Goal: Contribute content: Add original content to the website for others to see

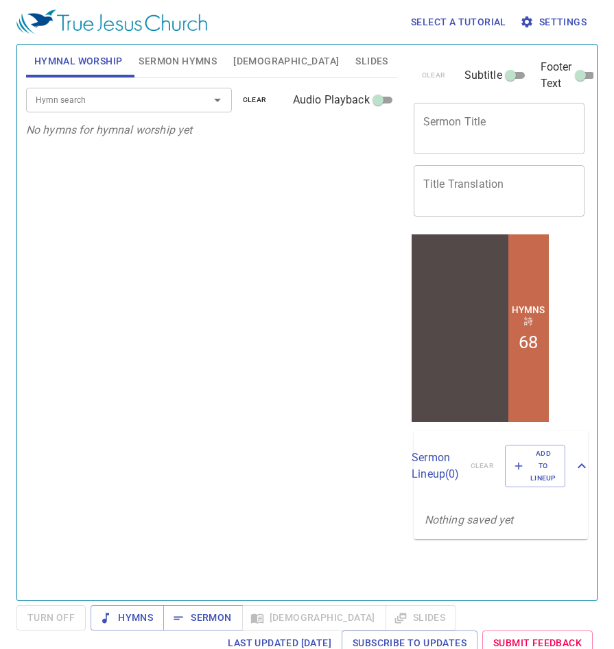
click at [463, 125] on textarea "Sermon Title" at bounding box center [499, 128] width 152 height 26
paste textarea "就是到老他也不偏離 When he is old, he will not depart from it"
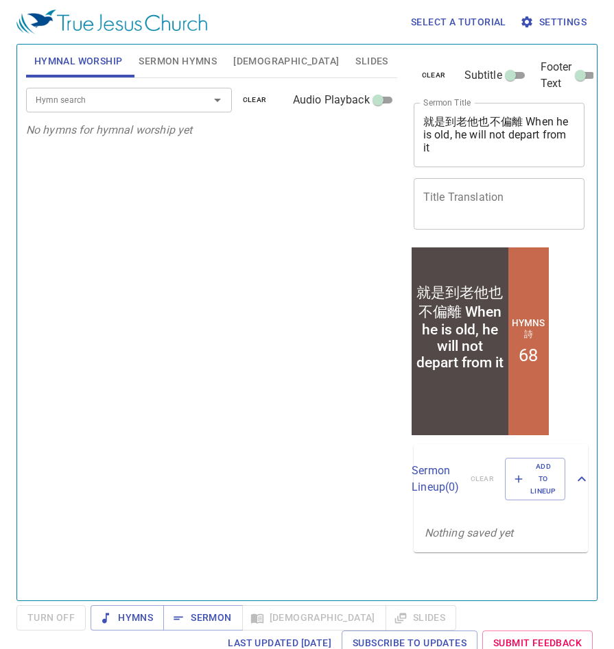
drag, startPoint x: 527, startPoint y: 115, endPoint x: 453, endPoint y: 118, distance: 73.5
click at [418, 117] on div "就是到老他也不偏離 When he is old, he will not depart from it x Sermon Title" at bounding box center [498, 135] width 171 height 64
click at [451, 118] on textarea "就是到老他也不偏離 When he is old, he will not depart from it" at bounding box center [499, 134] width 152 height 39
drag, startPoint x: 424, startPoint y: 119, endPoint x: 521, endPoint y: 116, distance: 97.4
click at [521, 116] on textarea "就是到老他也不偏離 When he is old, he will not depart from it" at bounding box center [499, 134] width 152 height 39
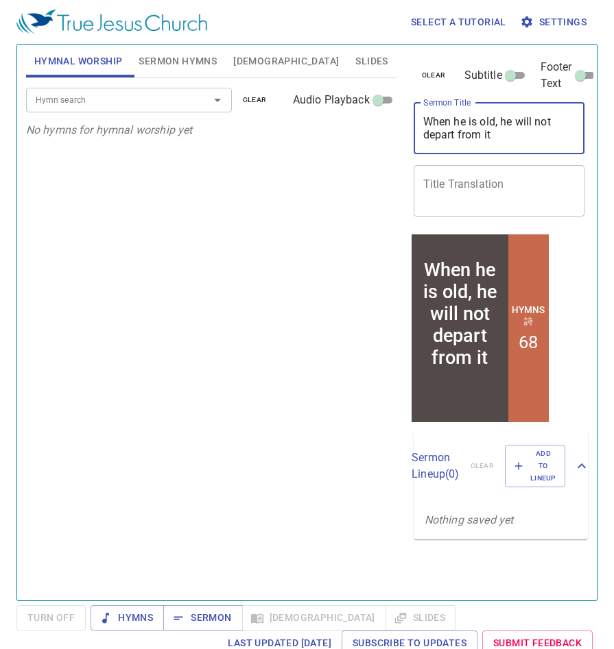
type textarea "When he is old, he will not depart from it"
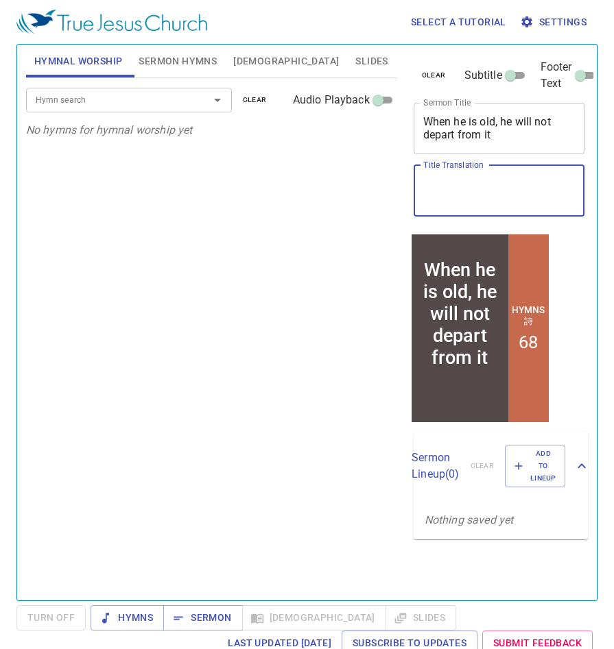
click at [485, 184] on textarea "Title Translation" at bounding box center [499, 191] width 152 height 26
paste textarea "就是到老他也不偏離"
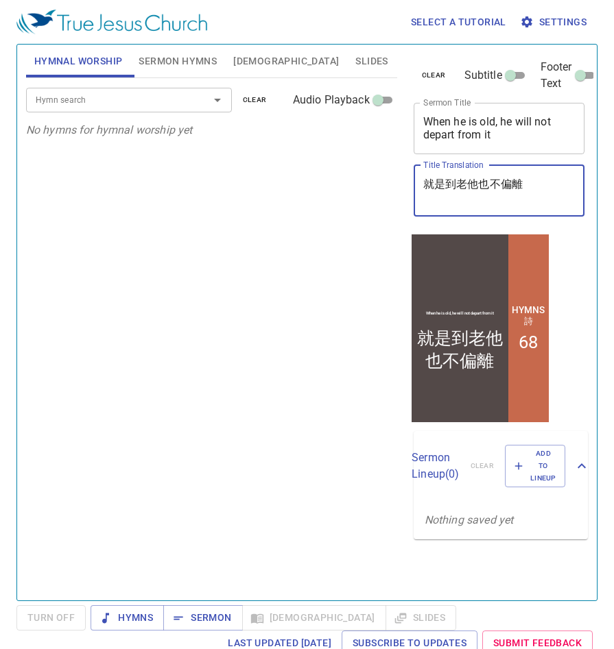
type textarea "就是到老他也不偏離"
click at [579, 75] on input "Footer Text" at bounding box center [579, 78] width 49 height 16
checkbox input "true"
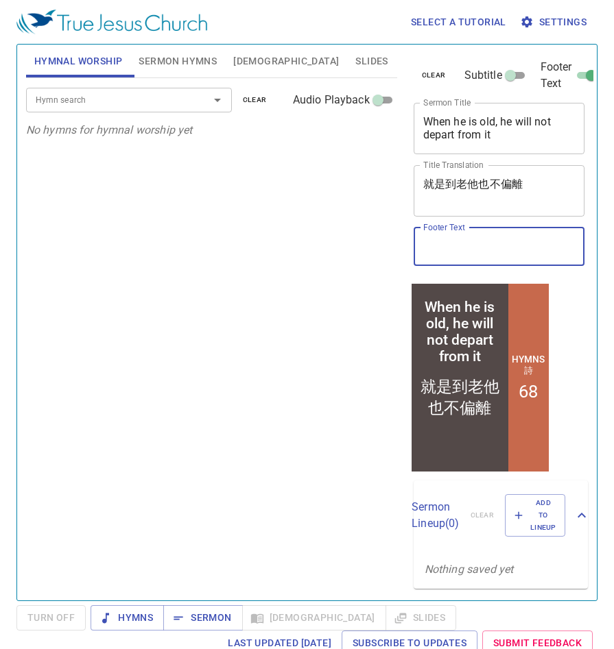
click at [502, 243] on input "Footer Text" at bounding box center [498, 247] width 171 height 38
type input "RE Assembly"
click at [250, 58] on span "Bible" at bounding box center [286, 61] width 106 height 17
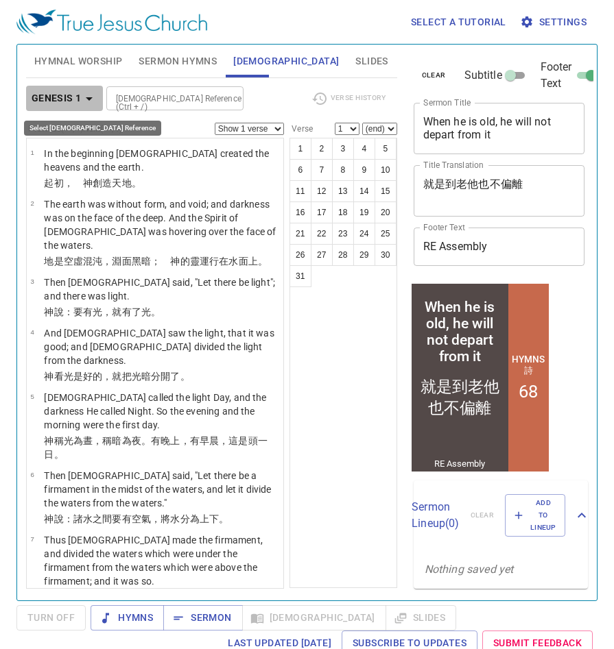
click at [75, 104] on b "Genesis 1" at bounding box center [57, 98] width 50 height 17
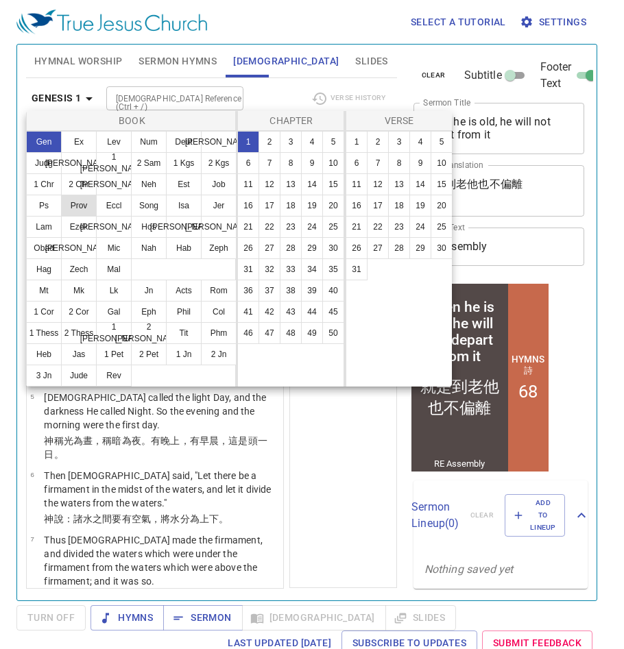
click at [77, 211] on button "Prov" at bounding box center [79, 206] width 36 height 22
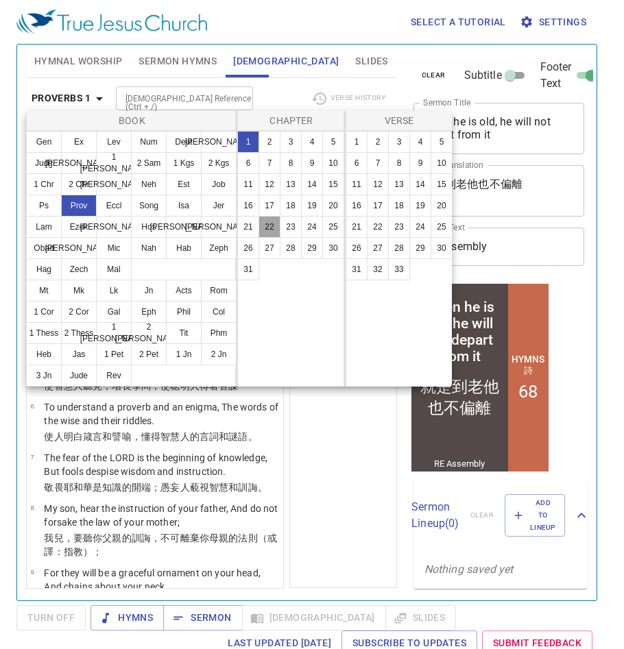
click at [270, 224] on button "22" at bounding box center [270, 227] width 22 height 22
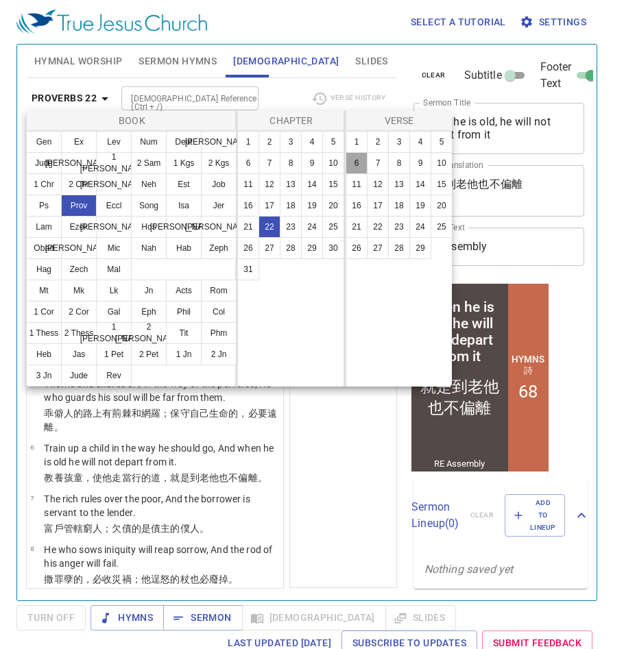
click at [358, 165] on button "6" at bounding box center [357, 163] width 22 height 22
select select "6"
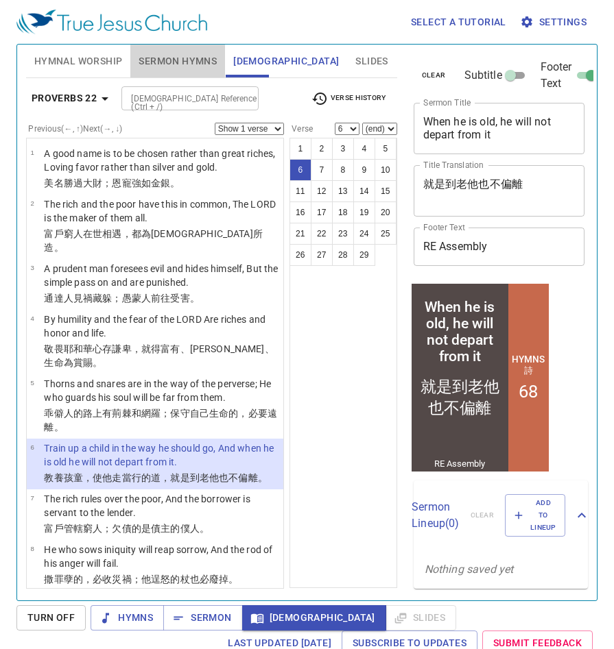
click at [164, 60] on span "Sermon Hymns" at bounding box center [178, 61] width 78 height 17
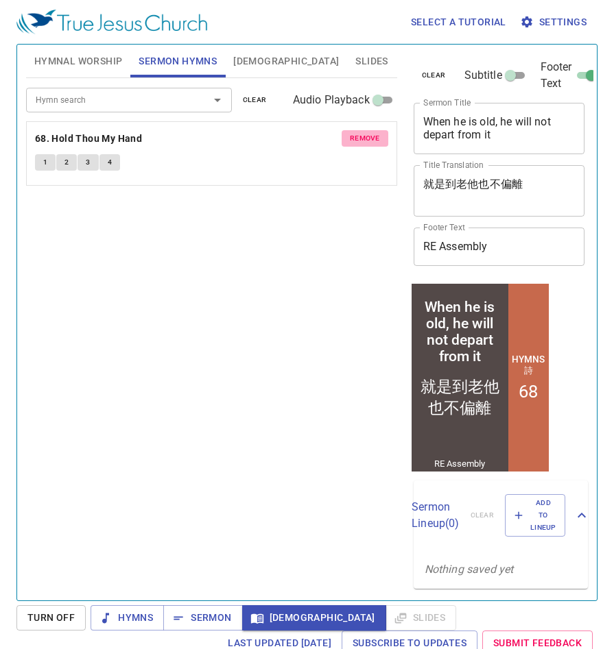
click at [363, 136] on span "remove" at bounding box center [365, 138] width 30 height 12
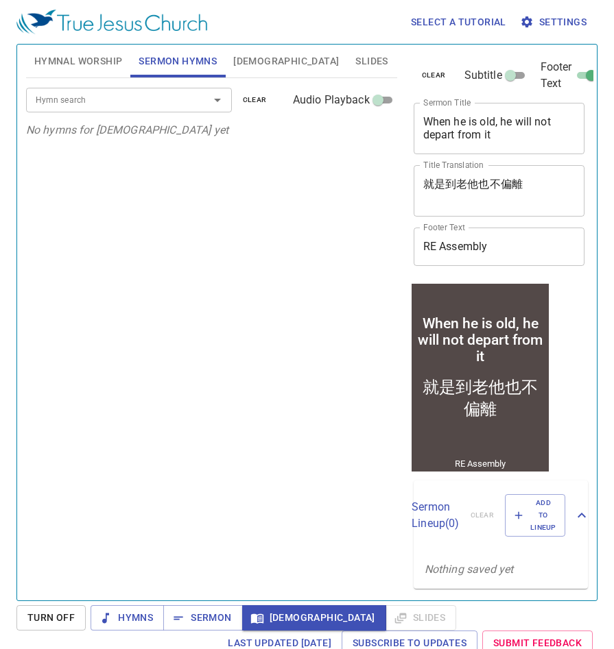
click at [222, 99] on icon "Open" at bounding box center [217, 100] width 16 height 16
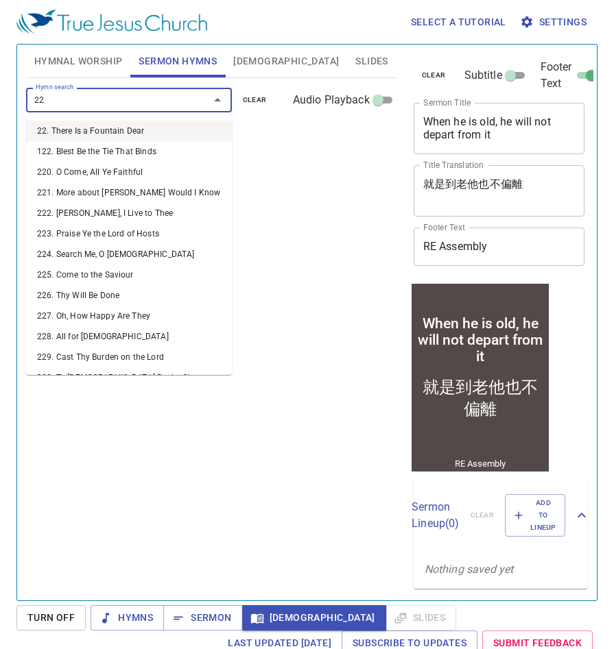
type input "228"
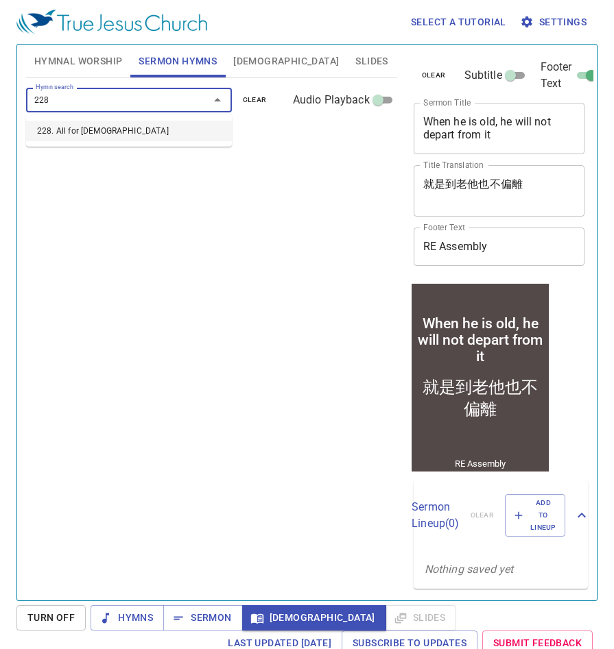
click at [173, 132] on li "228. All for Jesus" at bounding box center [129, 131] width 206 height 21
